Goal: Find specific page/section: Find specific page/section

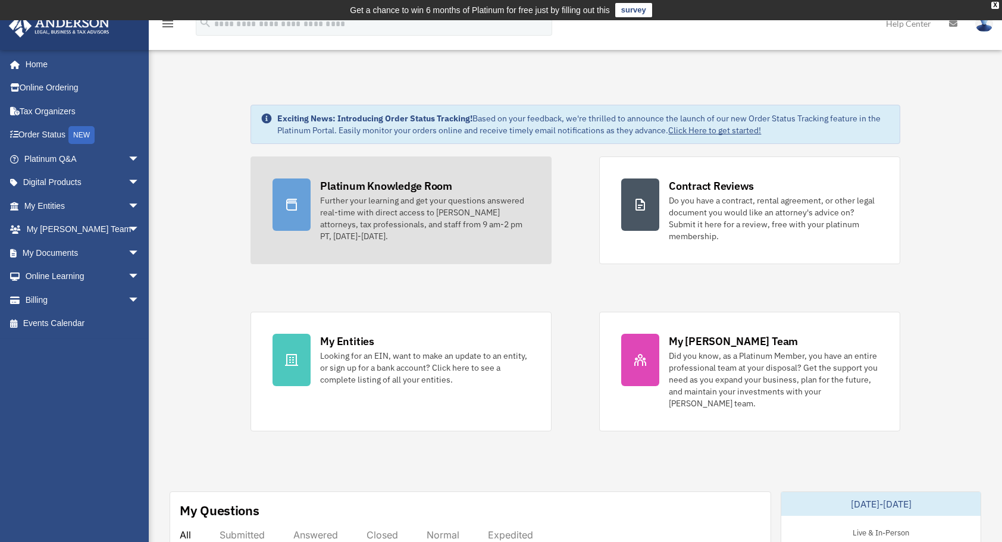
click at [357, 214] on div "Further your learning and get your questions answered real-time with direct acc…" at bounding box center [425, 219] width 210 height 48
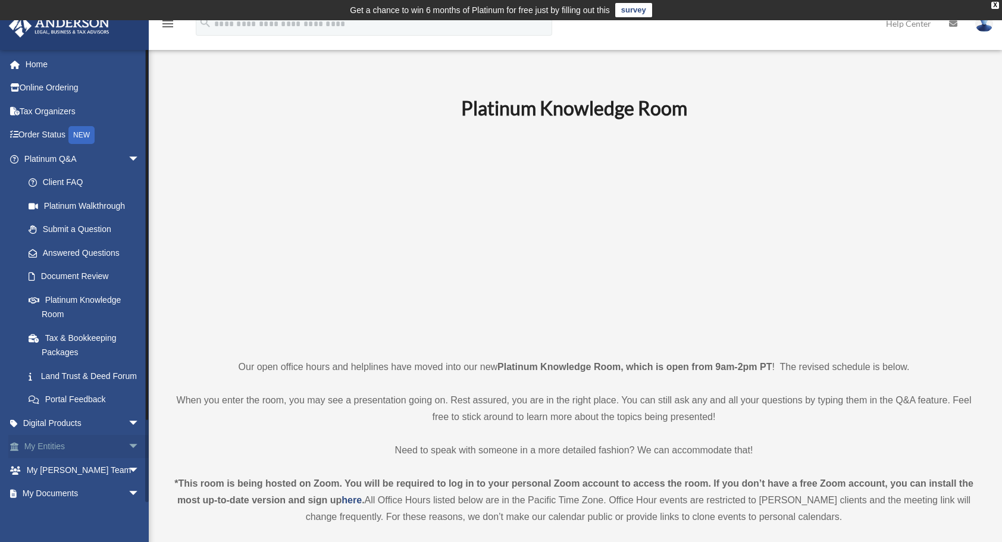
click at [45, 459] on link "My Entities arrow_drop_down" at bounding box center [82, 447] width 149 height 24
click at [128, 460] on span "arrow_drop_down" at bounding box center [140, 447] width 24 height 24
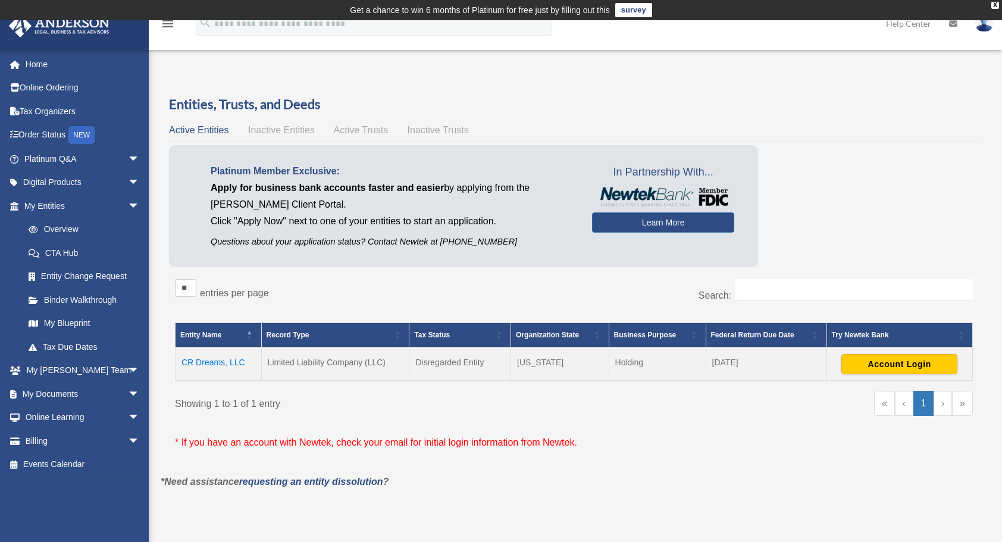
click at [226, 362] on td "CR Dreams, LLC" at bounding box center [219, 364] width 86 height 33
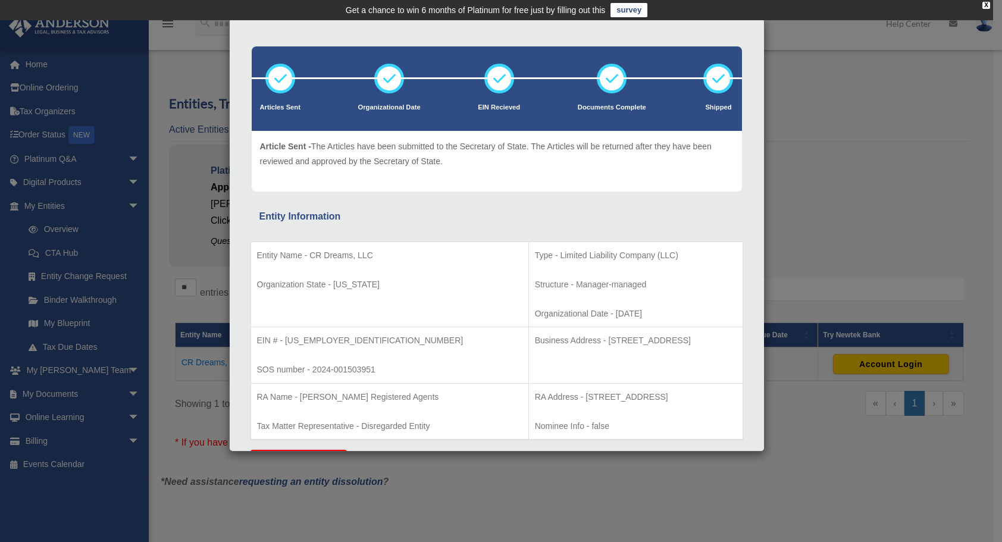
scroll to position [48, 0]
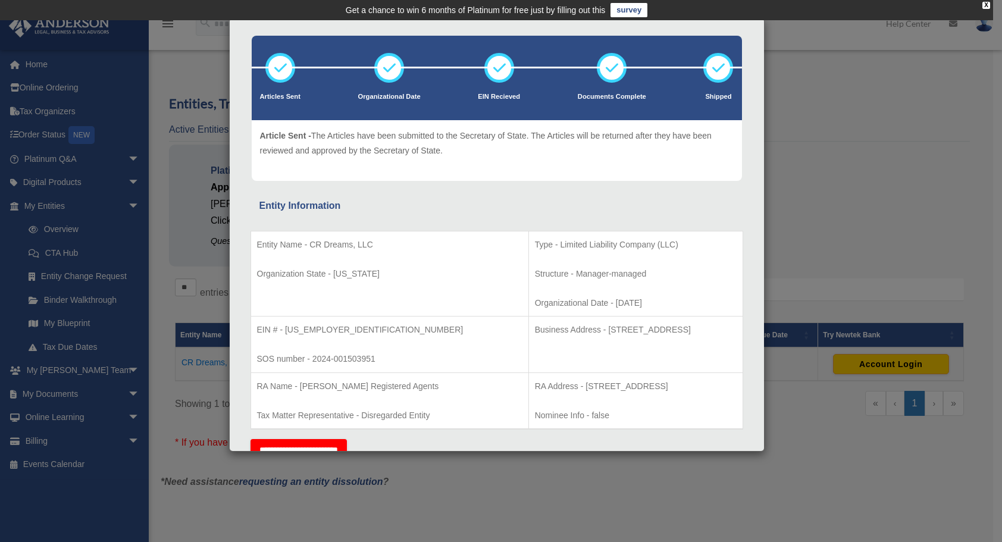
click at [169, 239] on div "Details × Articles Sent Organizational Date" at bounding box center [501, 271] width 1002 height 542
